Goal: Communication & Community: Ask a question

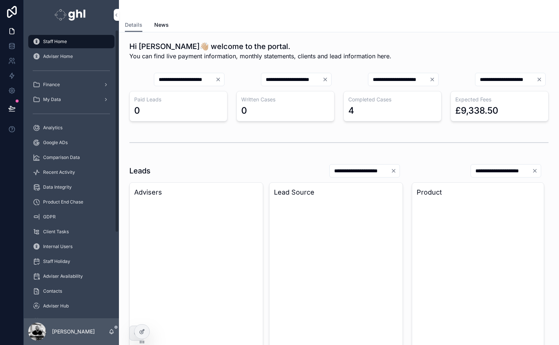
click at [44, 52] on div "Adviser Home" at bounding box center [71, 57] width 77 height 12
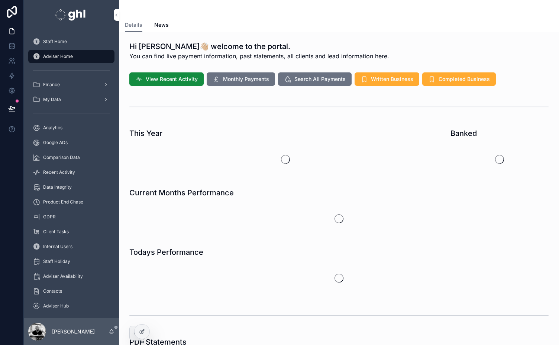
scroll to position [149, 0]
click at [44, 42] on span "Staff Home" at bounding box center [55, 42] width 24 height 6
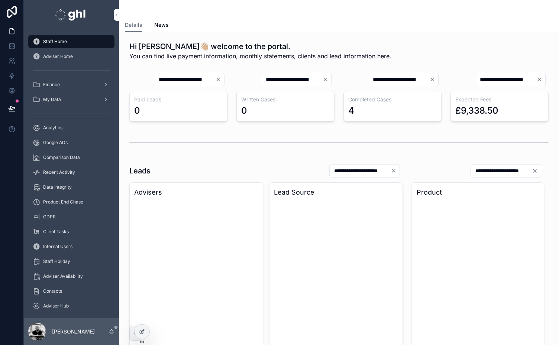
click at [57, 176] on div "Recent Activity" at bounding box center [71, 173] width 77 height 12
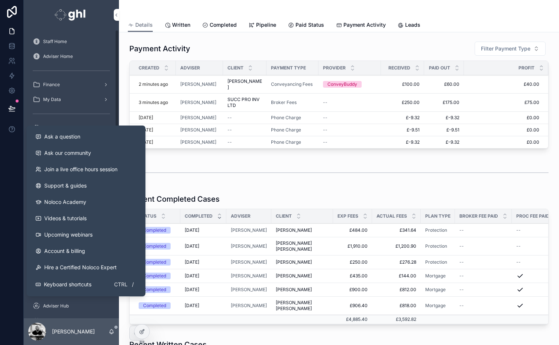
click at [69, 152] on span "Ask our community" at bounding box center [67, 152] width 47 height 7
